Goal: Task Accomplishment & Management: Use online tool/utility

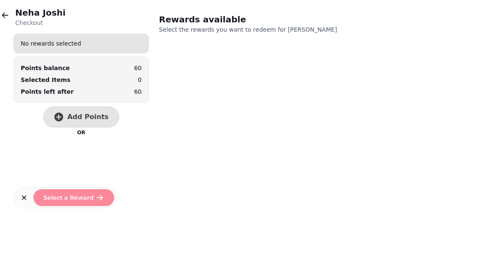
click at [5, 17] on icon "button" at bounding box center [5, 15] width 8 height 8
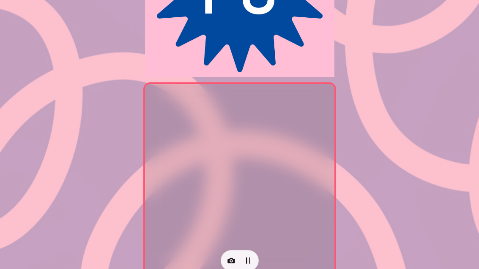
scroll to position [161, 0]
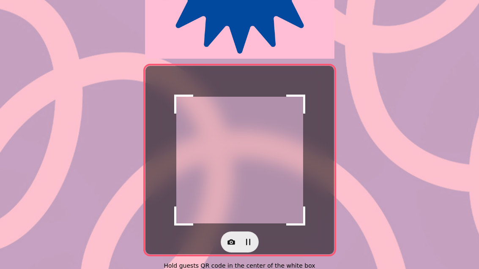
click at [229, 242] on icon "button" at bounding box center [231, 242] width 8 height 5
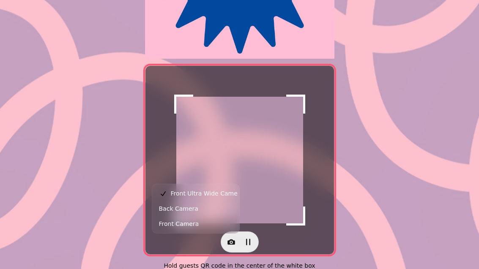
click at [201, 212] on button "Back Camera" at bounding box center [196, 208] width 84 height 15
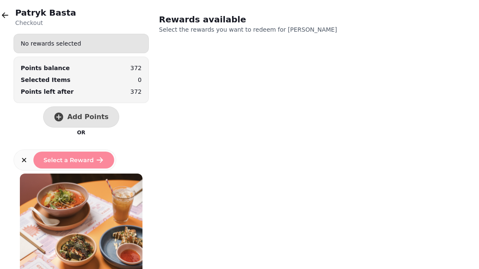
click at [83, 115] on span "Add Points" at bounding box center [87, 117] width 41 height 7
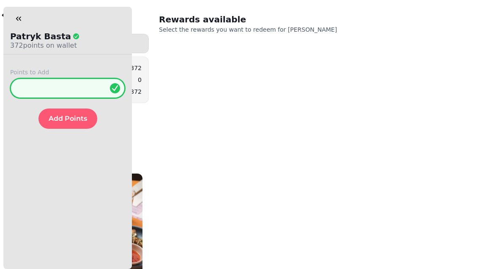
click at [72, 86] on input "*" at bounding box center [67, 88] width 115 height 20
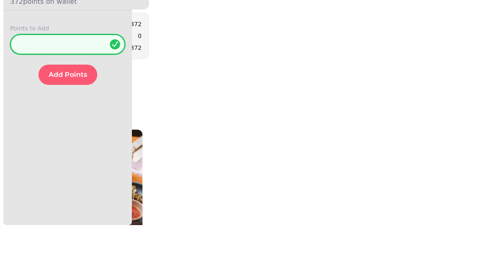
type input "**"
click at [76, 115] on span "Add Points" at bounding box center [68, 118] width 38 height 7
